Goal: Transaction & Acquisition: Purchase product/service

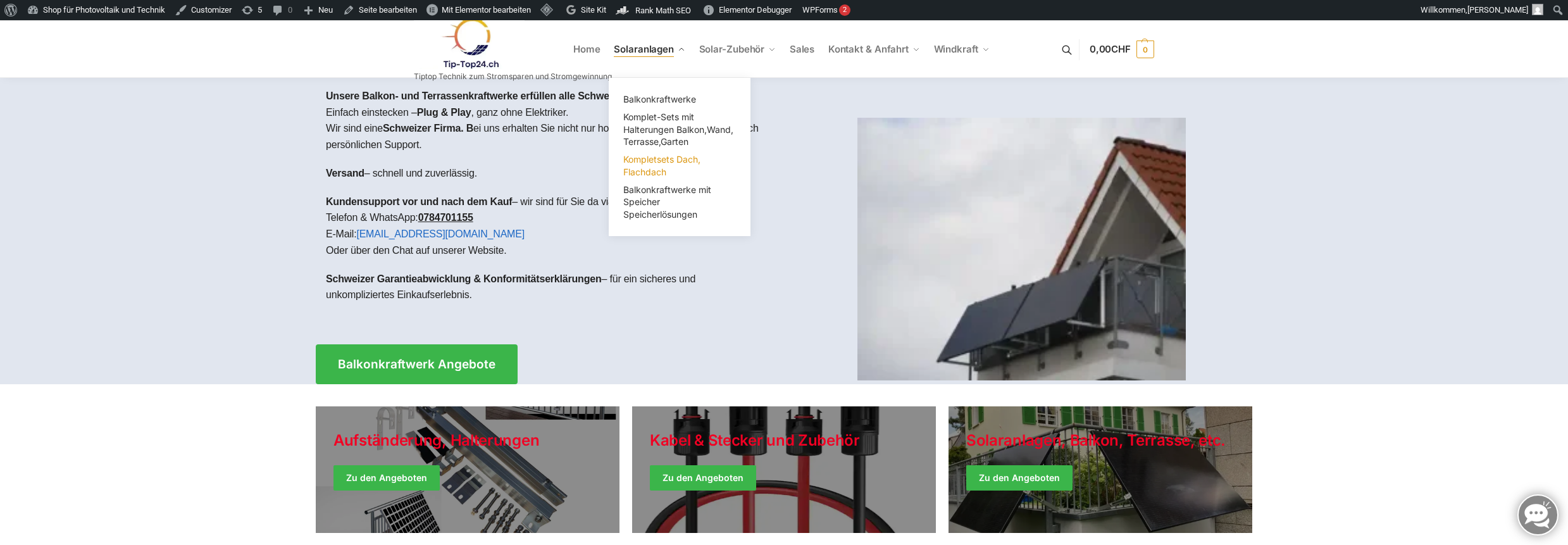
click at [649, 165] on link "Kompletsets Dach, Flachdach" at bounding box center [679, 166] width 126 height 31
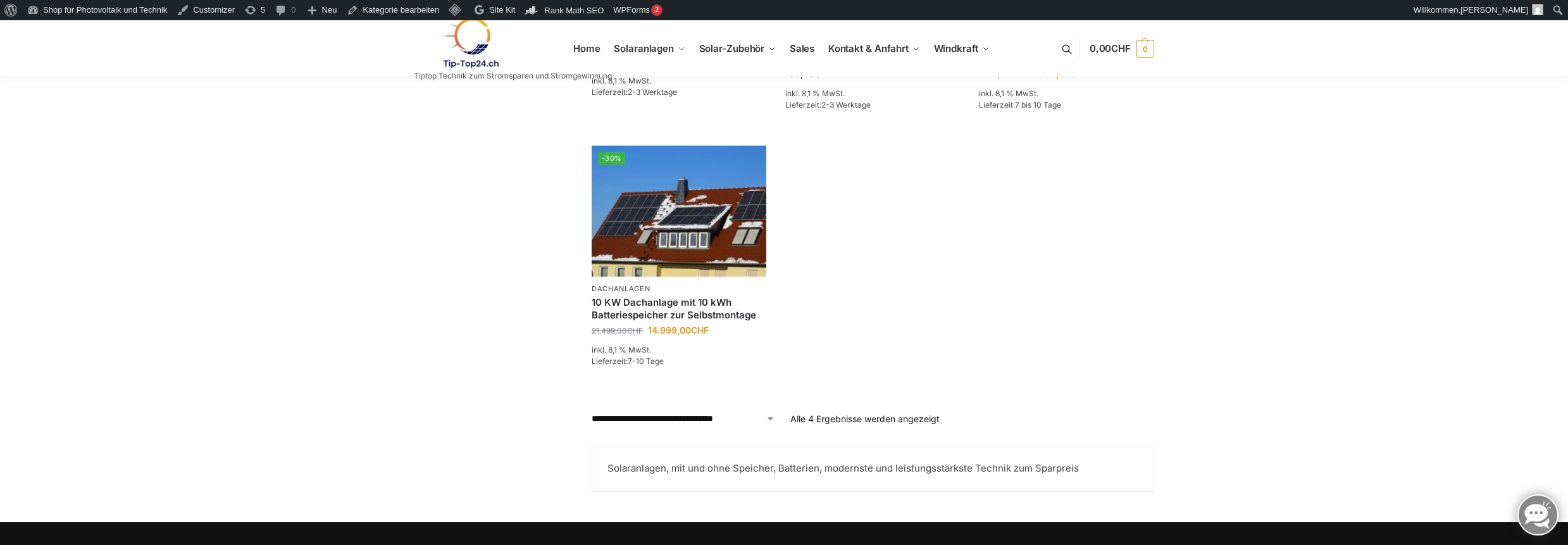
scroll to position [253, 0]
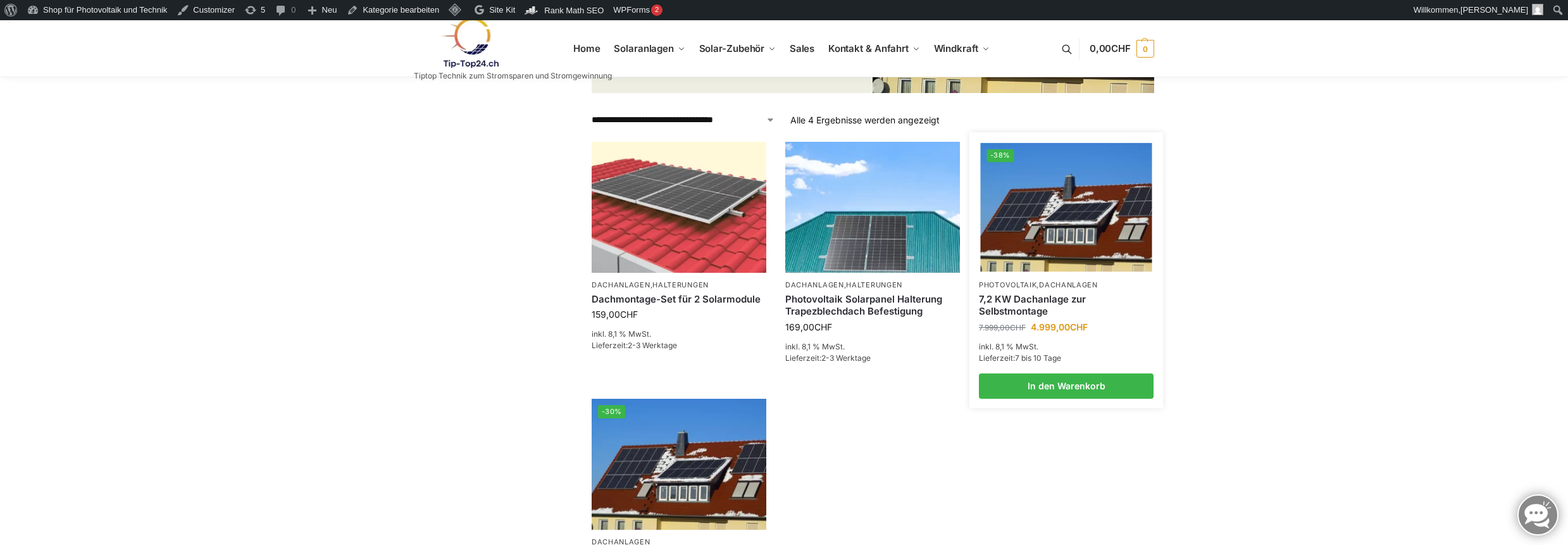
click at [1016, 289] on p "Photovoltaik , Dachanlagen" at bounding box center [1066, 285] width 175 height 10
click at [1012, 306] on link "7,2 KW Dachanlage zur Selbstmontage" at bounding box center [1066, 305] width 175 height 25
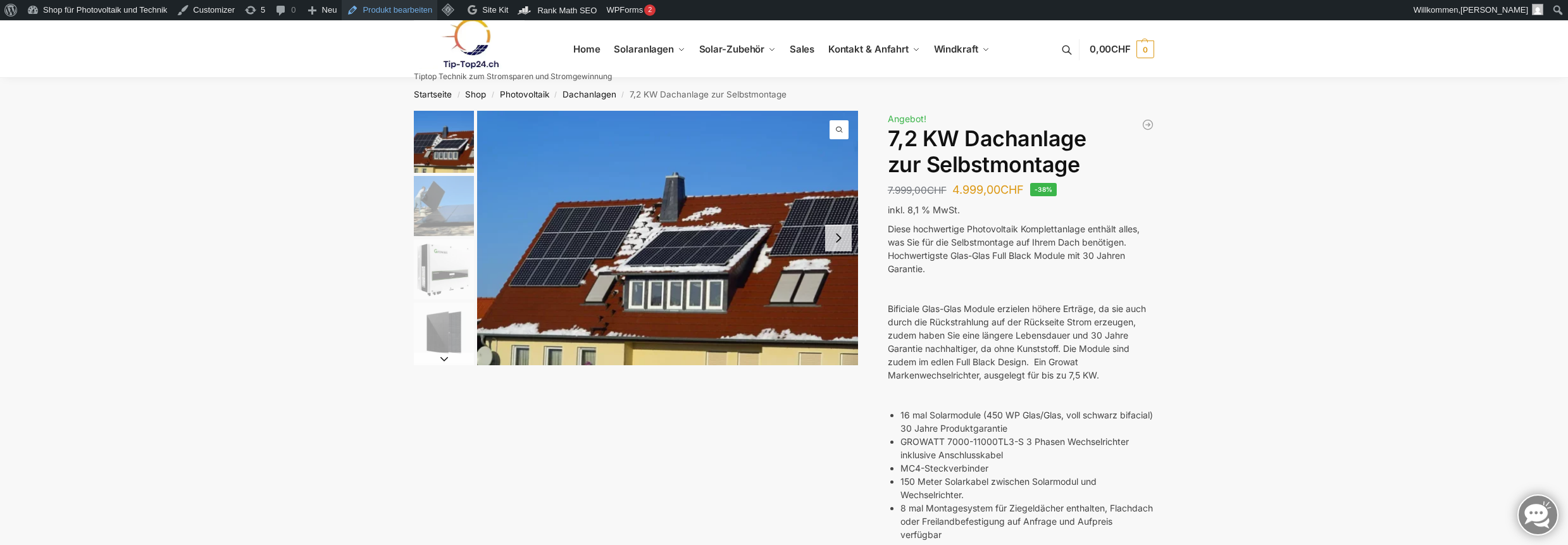
click at [403, 10] on link "Produkt bearbeiten" at bounding box center [389, 10] width 95 height 20
